Goal: Information Seeking & Learning: Learn about a topic

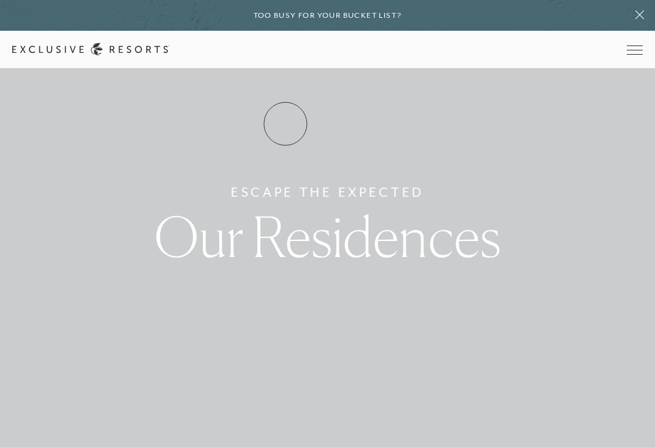
click at [0, 0] on link "Residence Collection" at bounding box center [0, 0] width 0 height 0
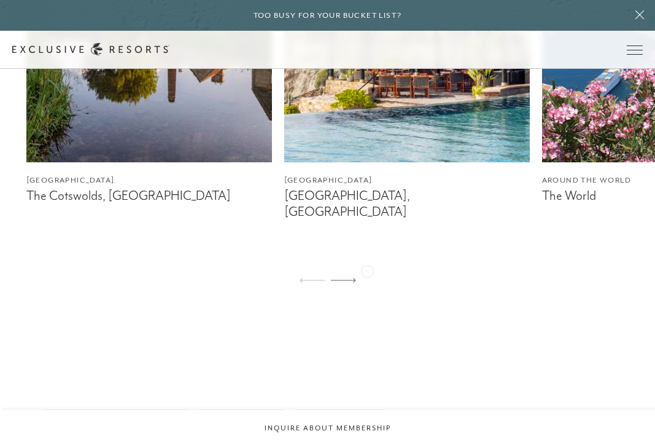
scroll to position [874, 0]
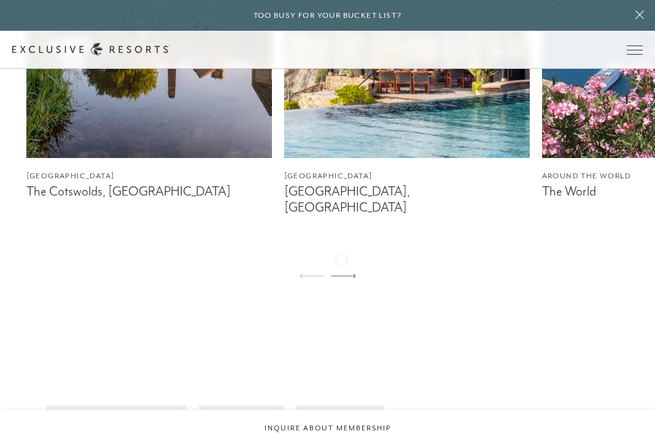
click at [342, 273] on icon at bounding box center [343, 275] width 25 height 5
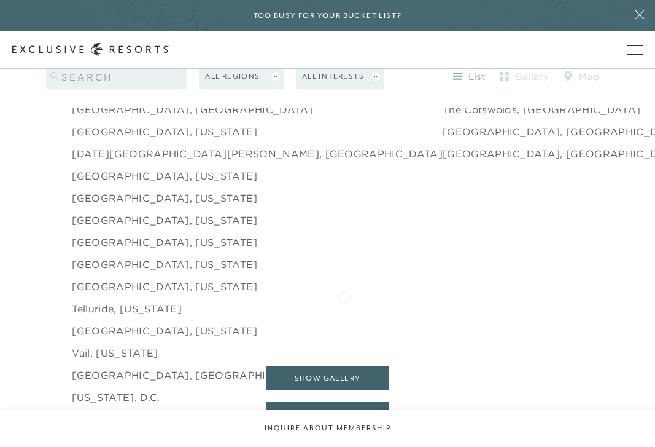
scroll to position [1994, 0]
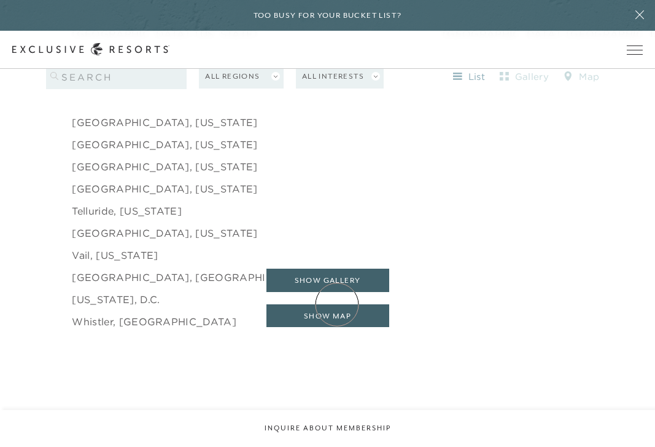
click at [337, 304] on button "show map" at bounding box center [328, 315] width 123 height 23
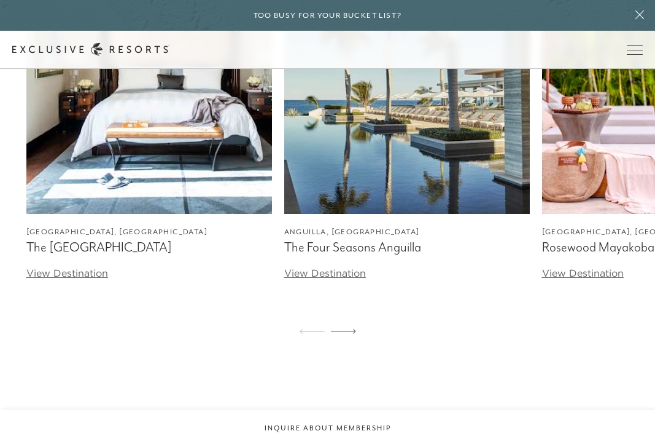
click at [631, 182] on img at bounding box center [665, 60] width 246 height 307
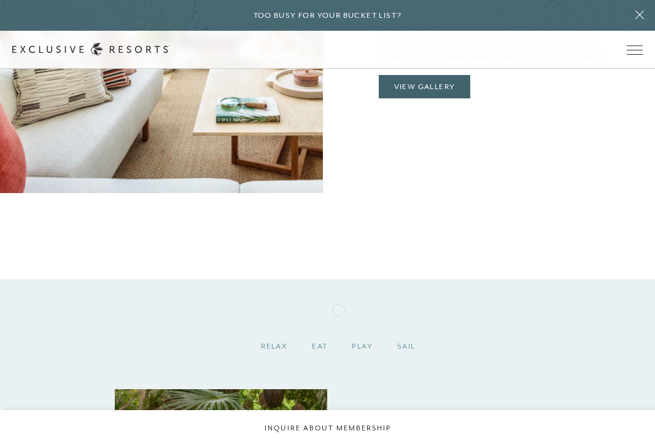
scroll to position [1240, 0]
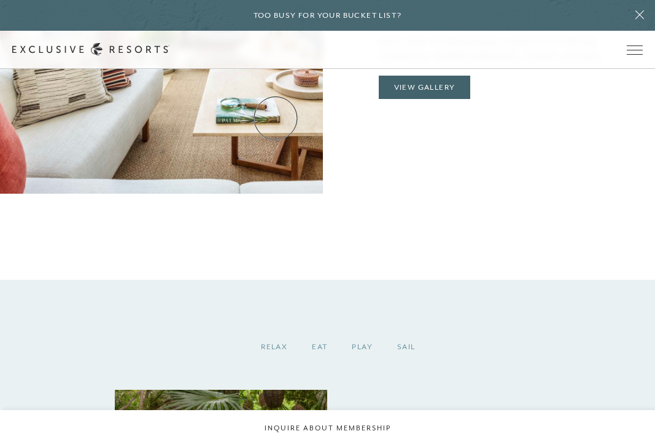
click at [0, 0] on link "Residence Collection" at bounding box center [0, 0] width 0 height 0
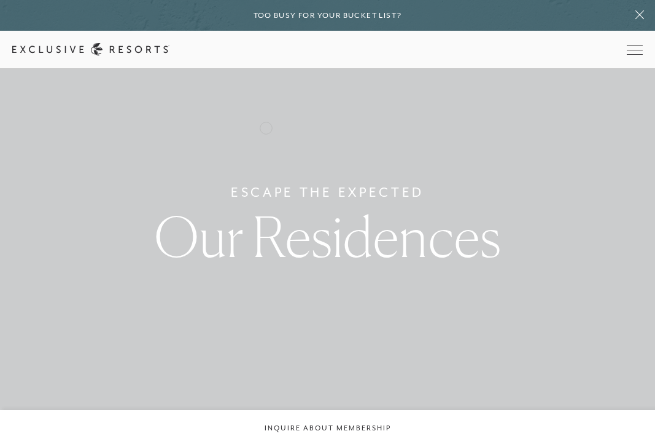
click at [0, 0] on link "Residence Collection" at bounding box center [0, 0] width 0 height 0
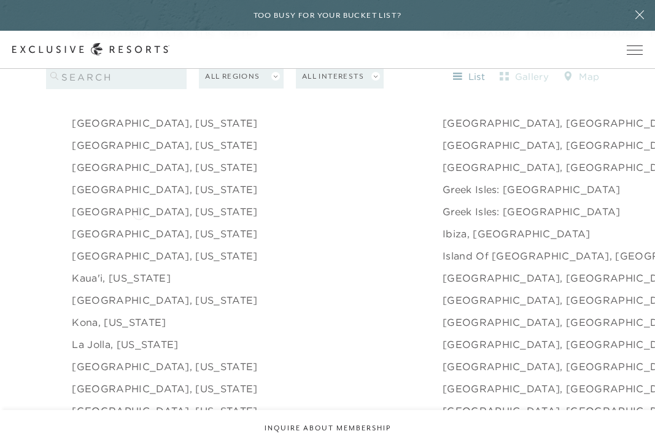
scroll to position [1364, 0]
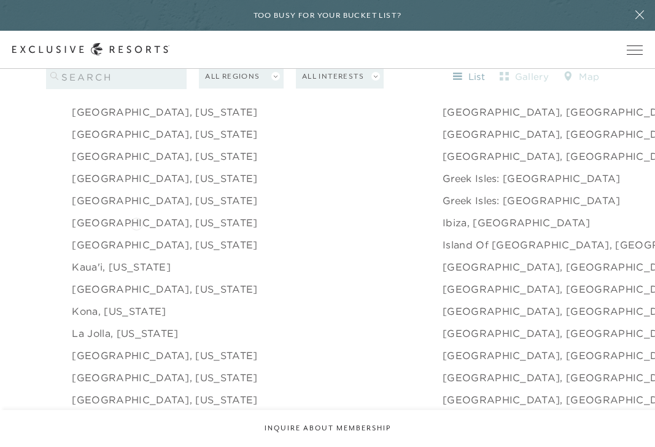
click at [136, 237] on link "[GEOGRAPHIC_DATA], [US_STATE]" at bounding box center [164, 244] width 185 height 15
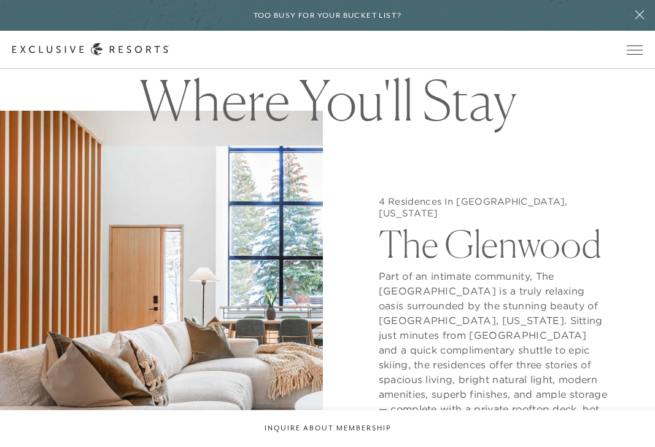
scroll to position [831, 0]
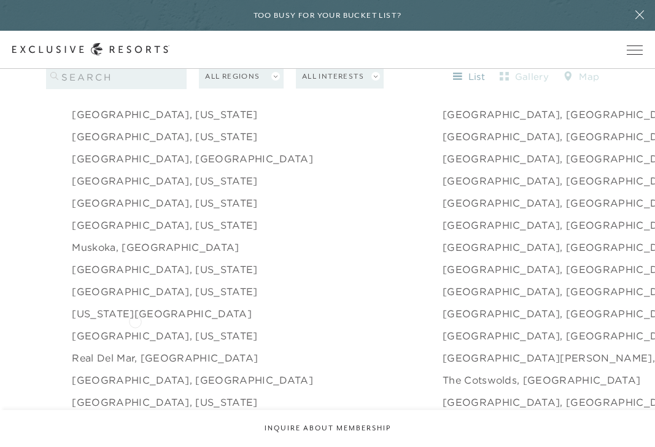
scroll to position [1630, 0]
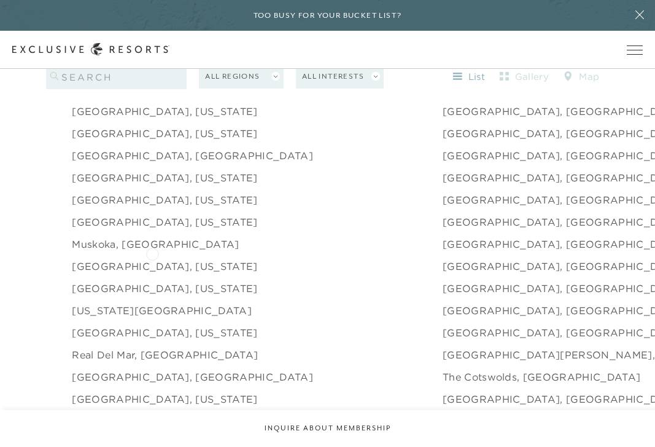
click at [152, 259] on link "[GEOGRAPHIC_DATA], [US_STATE]" at bounding box center [164, 266] width 185 height 15
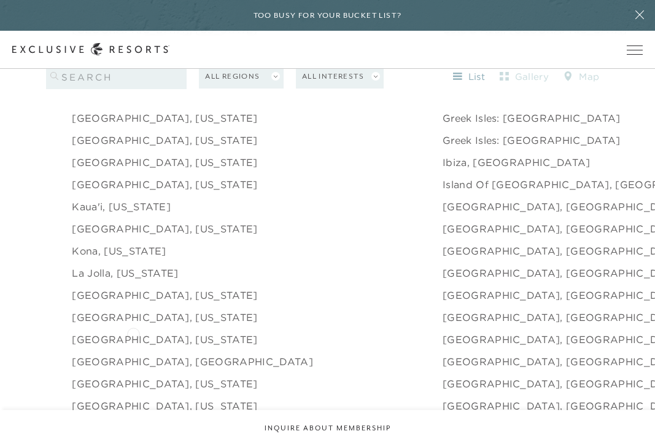
scroll to position [1403, 0]
